Goal: Check status: Check status

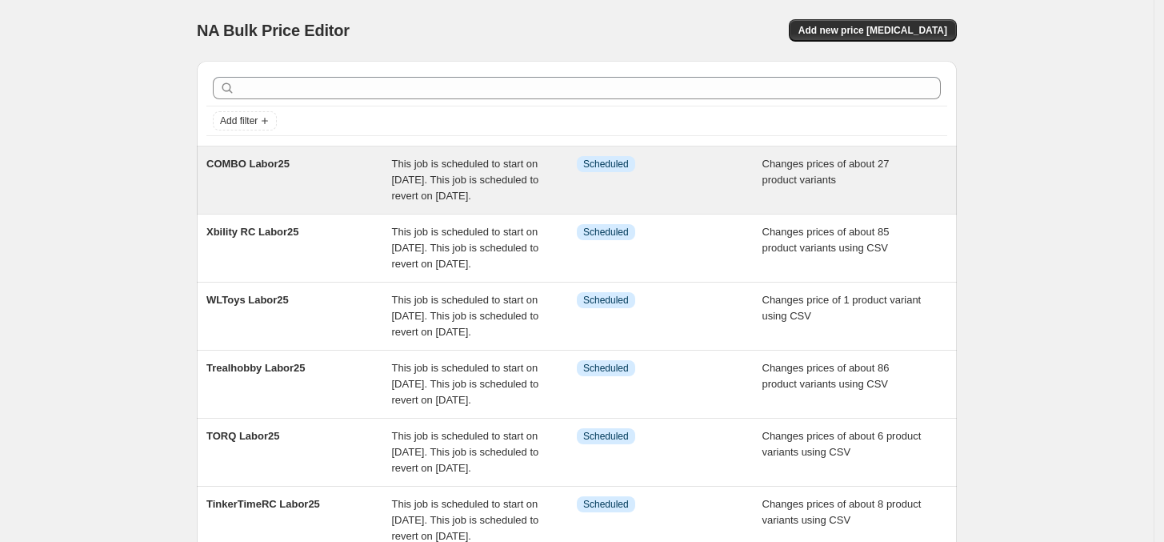
click at [460, 204] on div "This job is scheduled to start on [DATE]. This job is scheduled to revert on [D…" at bounding box center [485, 180] width 186 height 48
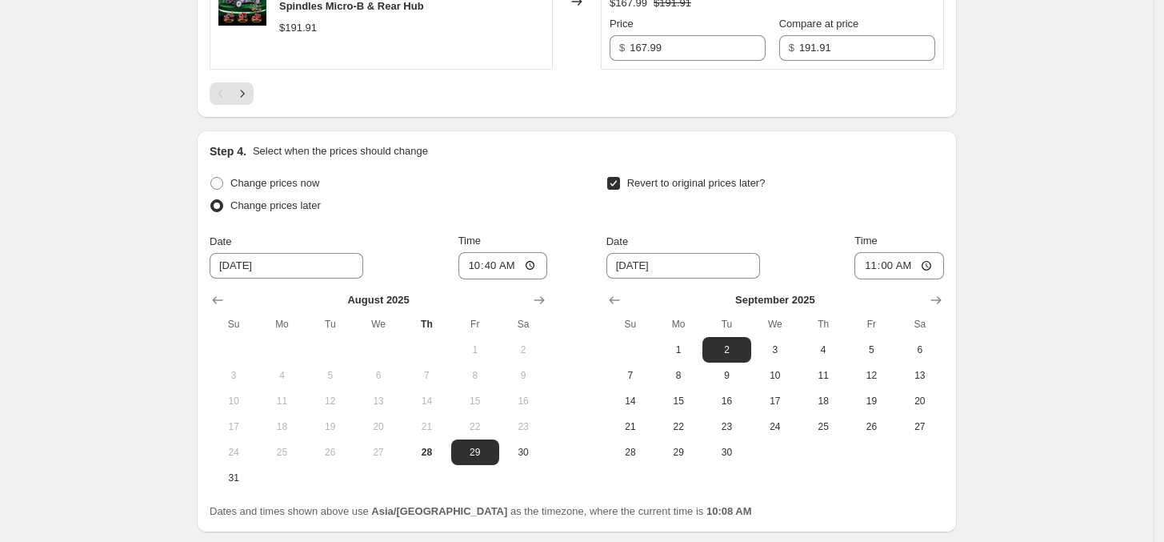
scroll to position [3632, 0]
